Goal: Navigation & Orientation: Find specific page/section

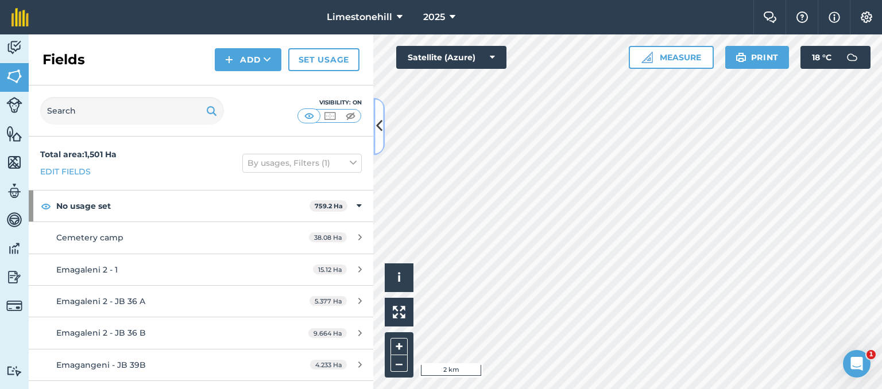
click at [377, 126] on icon at bounding box center [379, 127] width 6 height 20
